Goal: Task Accomplishment & Management: Complete application form

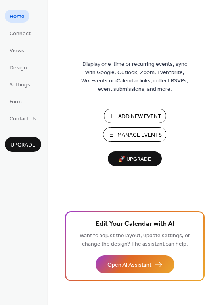
click at [129, 116] on span "Add New Event" at bounding box center [139, 116] width 43 height 8
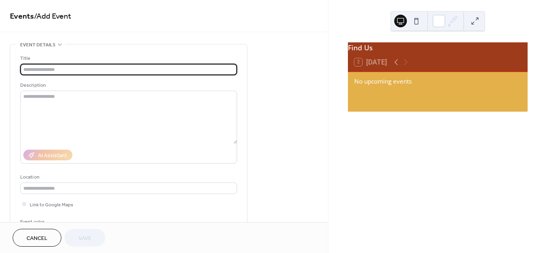
click at [57, 71] on input "text" at bounding box center [128, 69] width 217 height 11
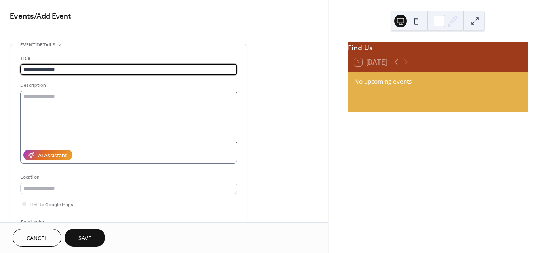
type input "**********"
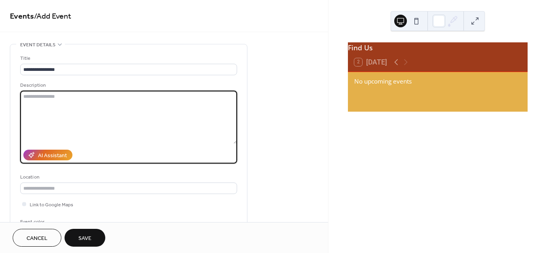
click at [59, 95] on textarea at bounding box center [128, 117] width 217 height 53
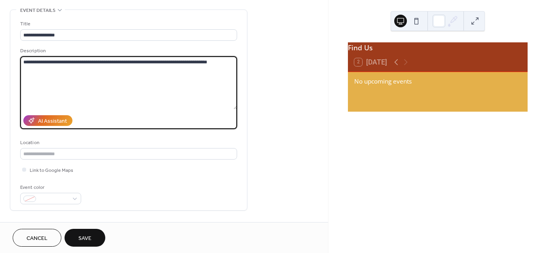
scroll to position [40, 0]
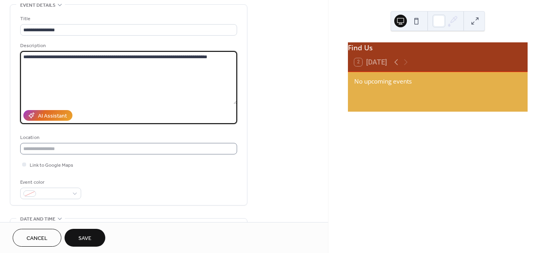
type textarea "**********"
click at [78, 151] on input "text" at bounding box center [128, 148] width 217 height 11
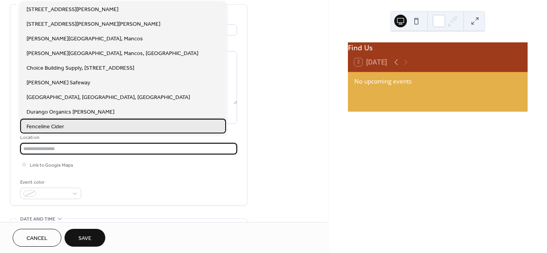
click at [60, 124] on span "Fenceline Cider" at bounding box center [46, 127] width 38 height 8
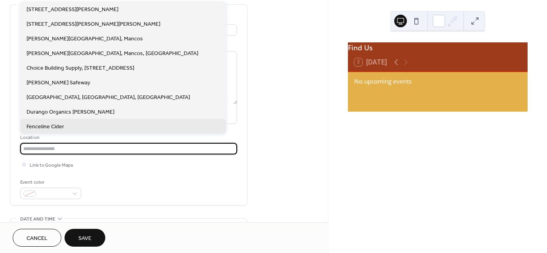
type input "**********"
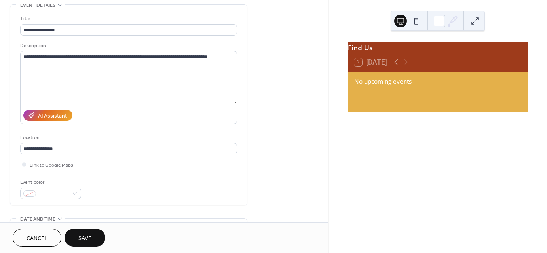
scroll to position [79, 0]
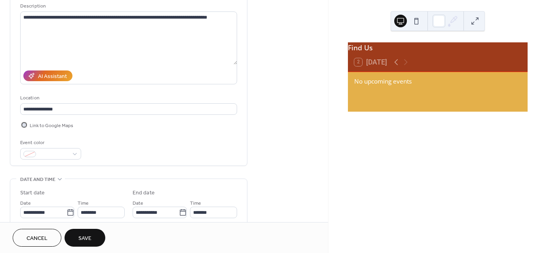
click at [23, 123] on div at bounding box center [24, 125] width 4 height 4
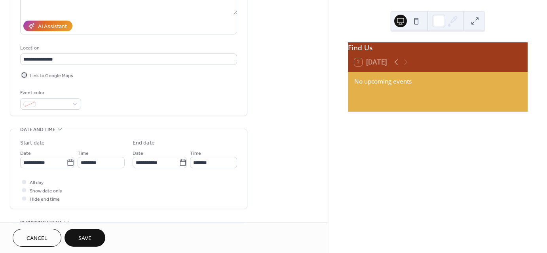
scroll to position [158, 0]
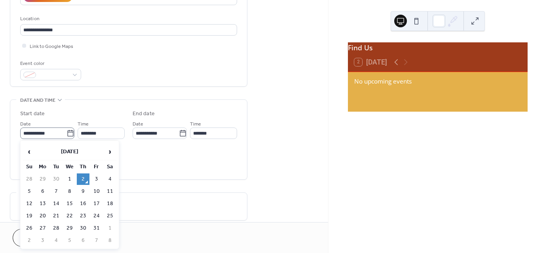
click at [68, 132] on icon at bounding box center [70, 133] width 8 height 8
click at [66, 132] on input "**********" at bounding box center [43, 132] width 46 height 11
click at [82, 176] on td "2" at bounding box center [83, 178] width 13 height 11
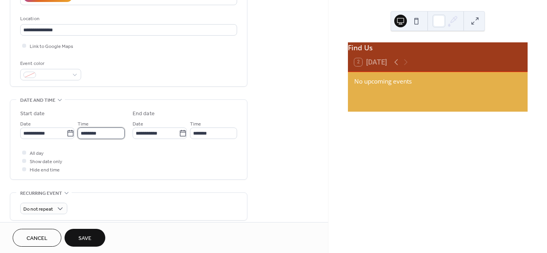
click at [101, 133] on input "********" at bounding box center [101, 132] width 47 height 11
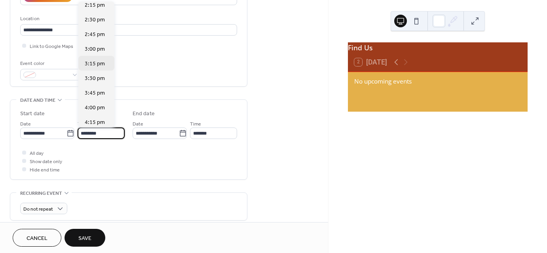
scroll to position [861, 0]
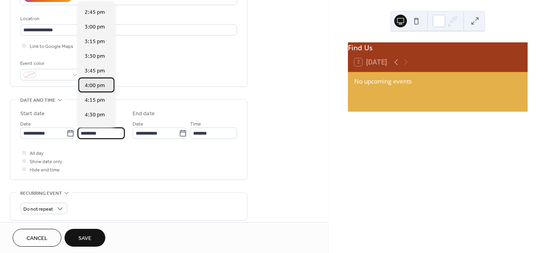
click at [96, 85] on span "4:00 pm" at bounding box center [95, 86] width 20 height 8
type input "*******"
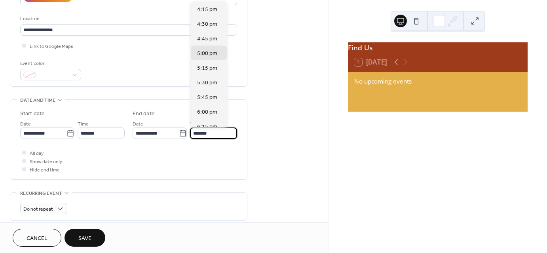
click at [212, 133] on input "*******" at bounding box center [213, 132] width 47 height 11
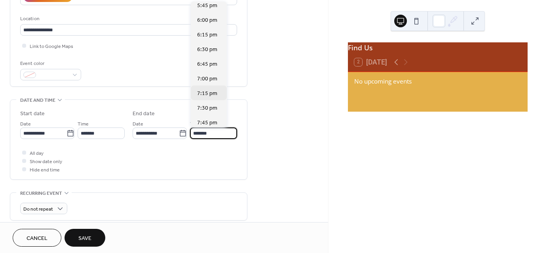
scroll to position [119, 0]
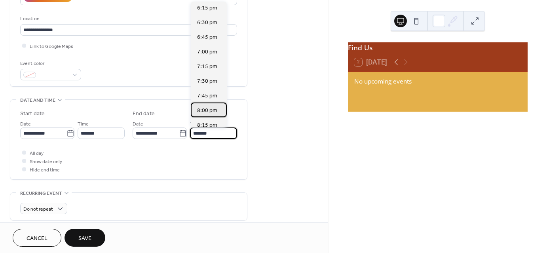
click at [202, 111] on span "8:00 pm" at bounding box center [207, 110] width 20 height 8
type input "*******"
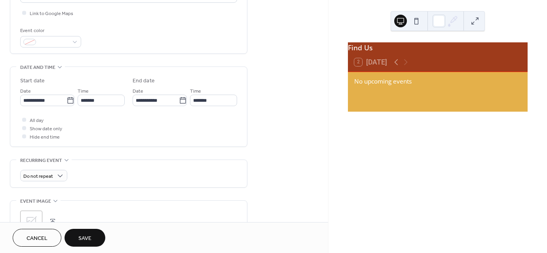
scroll to position [198, 0]
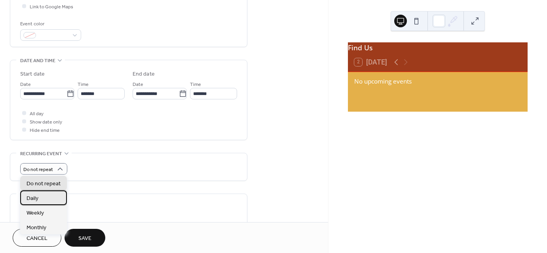
click at [30, 194] on span "Daily" at bounding box center [33, 198] width 12 height 8
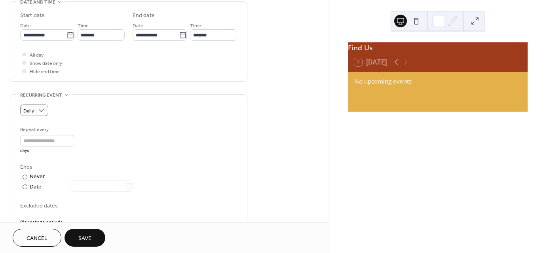
scroll to position [277, 0]
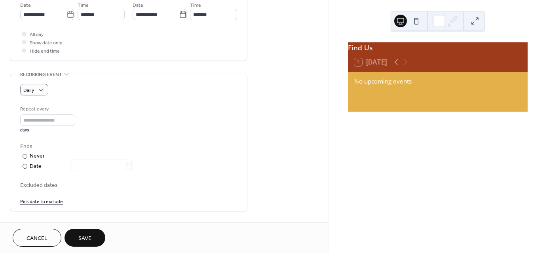
click at [49, 201] on link "Pick date to exclude" at bounding box center [41, 201] width 43 height 8
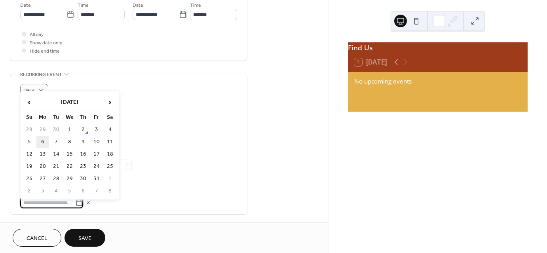
click at [42, 141] on td "6" at bounding box center [42, 141] width 13 height 11
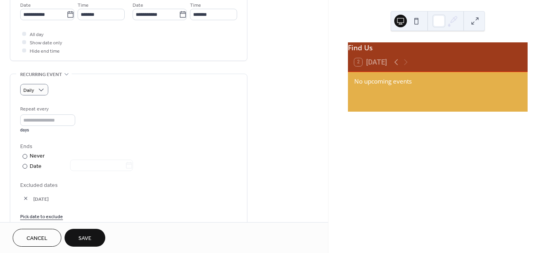
click at [45, 218] on link "Pick date to exclude" at bounding box center [41, 216] width 43 height 8
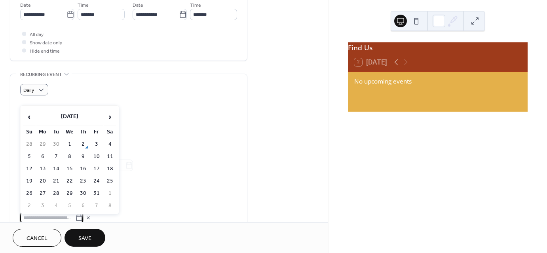
scroll to position [277, 0]
click at [55, 157] on td "7" at bounding box center [56, 156] width 13 height 11
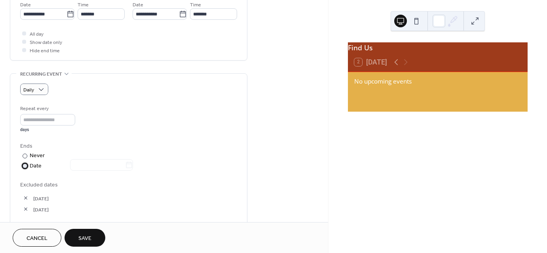
click at [25, 163] on div at bounding box center [25, 165] width 5 height 5
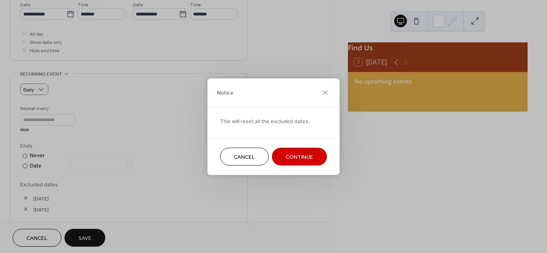
click at [291, 160] on span "Continue" at bounding box center [299, 157] width 27 height 8
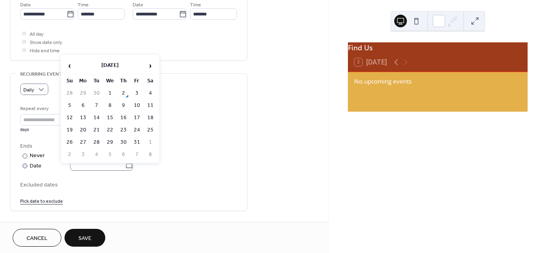
click at [133, 163] on icon at bounding box center [129, 165] width 8 height 8
click at [125, 163] on input "text" at bounding box center [97, 164] width 55 height 11
click at [70, 153] on td "2" at bounding box center [69, 154] width 13 height 11
type input "**********"
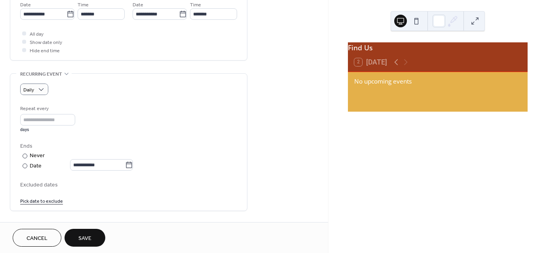
click at [33, 201] on link "Pick date to exclude" at bounding box center [41, 200] width 43 height 8
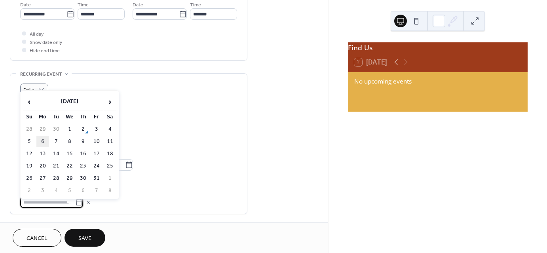
click at [42, 142] on td "6" at bounding box center [42, 141] width 13 height 11
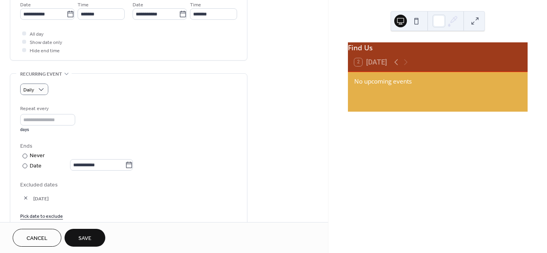
click at [49, 217] on link "Pick date to exclude" at bounding box center [41, 215] width 43 height 8
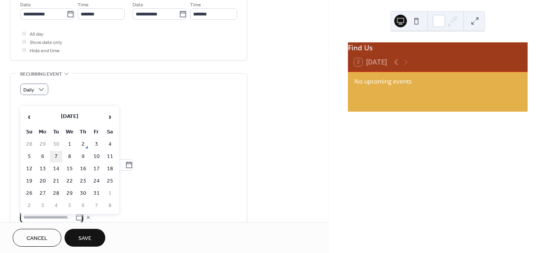
click at [57, 154] on td "7" at bounding box center [56, 156] width 13 height 11
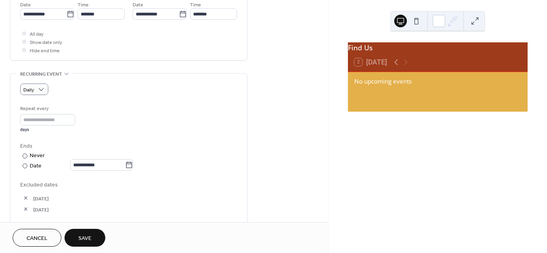
click at [32, 184] on span "Excluded dates" at bounding box center [128, 185] width 217 height 8
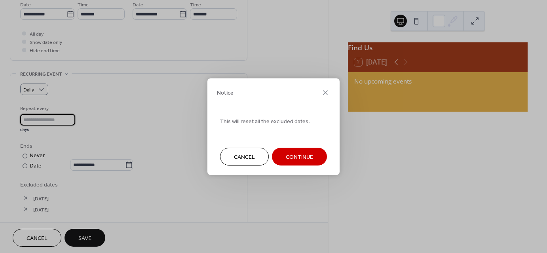
click at [74, 117] on input "*" at bounding box center [47, 119] width 55 height 11
click at [287, 150] on button "Continue" at bounding box center [299, 157] width 55 height 18
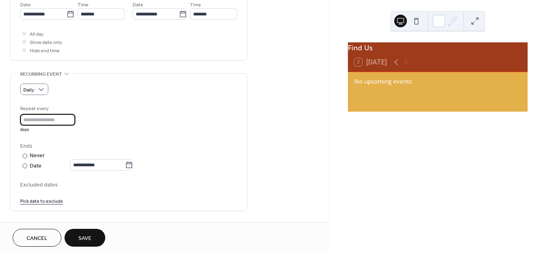
click at [71, 116] on input "*" at bounding box center [47, 119] width 55 height 11
type input "*"
click at [71, 116] on input "*" at bounding box center [47, 119] width 55 height 11
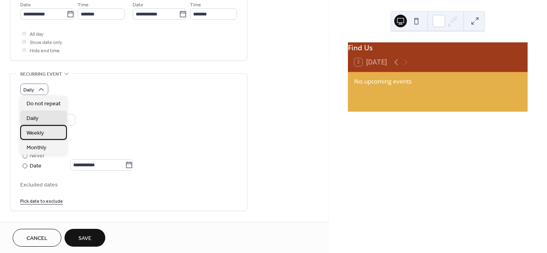
click at [42, 134] on span "Weekly" at bounding box center [35, 133] width 17 height 8
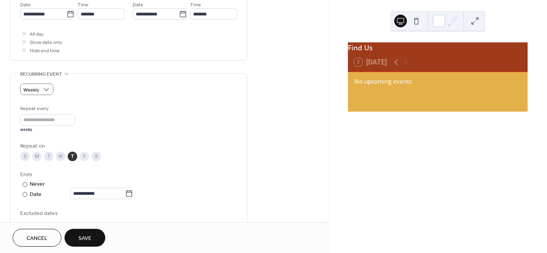
click at [83, 157] on div "F" at bounding box center [84, 156] width 9 height 9
click at [94, 153] on div "S" at bounding box center [95, 156] width 9 height 9
click at [25, 155] on div "S" at bounding box center [24, 156] width 9 height 9
click at [90, 237] on span "Save" at bounding box center [84, 238] width 13 height 8
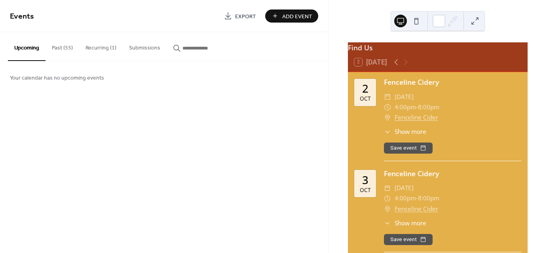
click at [62, 46] on button "Past (55)" at bounding box center [63, 46] width 34 height 28
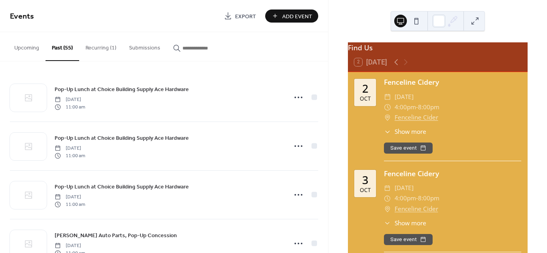
click at [100, 48] on button "Recurring (1)" at bounding box center [101, 46] width 44 height 28
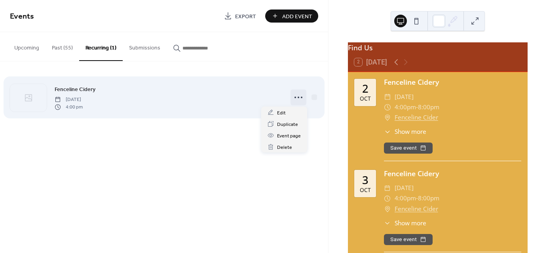
click at [298, 99] on icon at bounding box center [298, 97] width 13 height 13
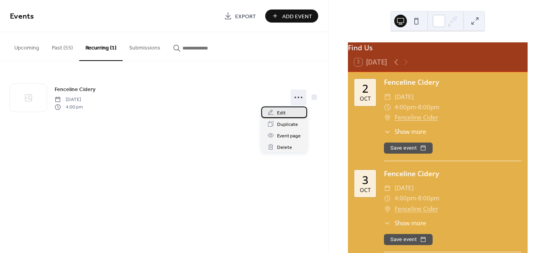
click at [281, 114] on span "Edit" at bounding box center [281, 113] width 9 height 8
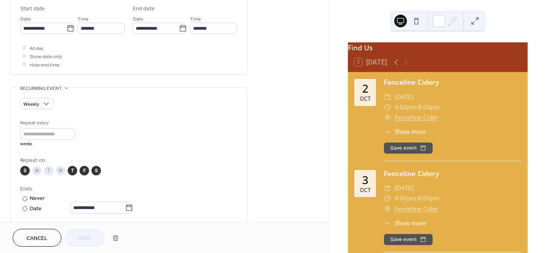
scroll to position [277, 0]
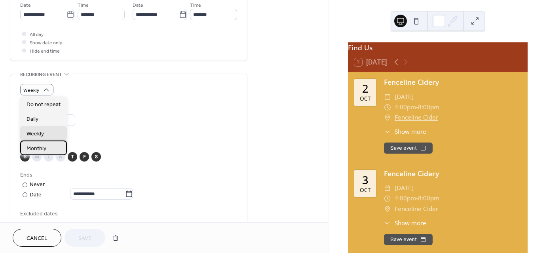
click at [44, 147] on span "Monthly" at bounding box center [37, 148] width 20 height 8
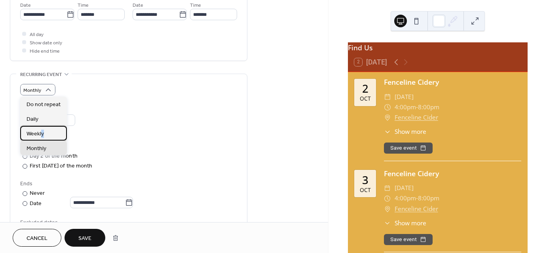
click at [42, 135] on span "Weekly" at bounding box center [35, 133] width 17 height 8
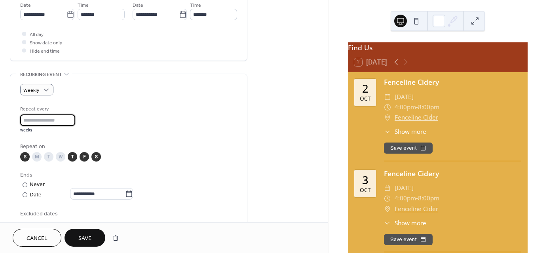
click at [73, 120] on input "*" at bounding box center [47, 119] width 55 height 11
type input "*"
click at [73, 120] on input "*" at bounding box center [47, 119] width 55 height 11
click at [83, 236] on span "Save" at bounding box center [84, 238] width 13 height 8
